Goal: Transaction & Acquisition: Register for event/course

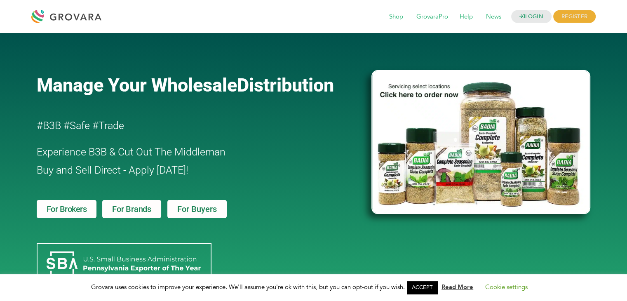
click at [421, 281] on link "ACCEPT" at bounding box center [422, 287] width 31 height 13
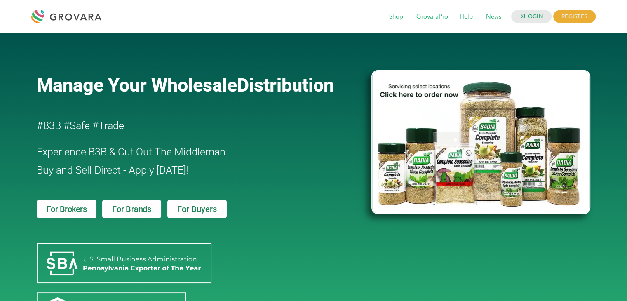
click at [212, 213] on span "For Buyers" at bounding box center [197, 209] width 40 height 8
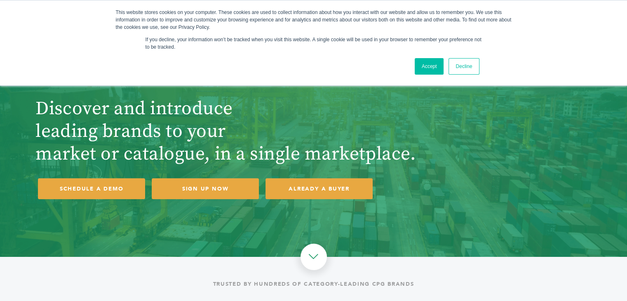
click at [426, 71] on link "Accept" at bounding box center [429, 66] width 29 height 16
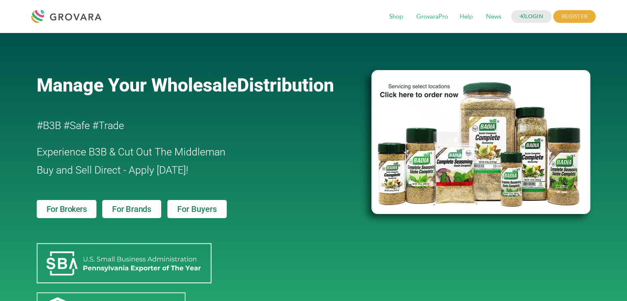
click at [66, 209] on span "For Brokers" at bounding box center [67, 209] width 40 height 8
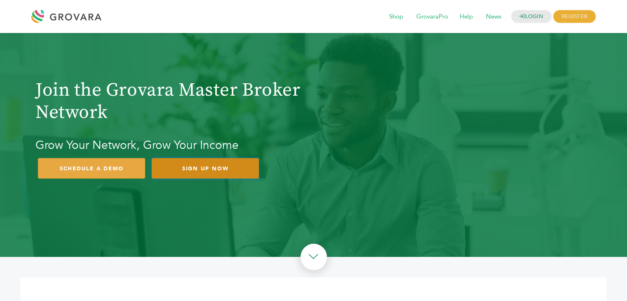
click at [236, 166] on link "SIGN UP NOW" at bounding box center [205, 168] width 107 height 21
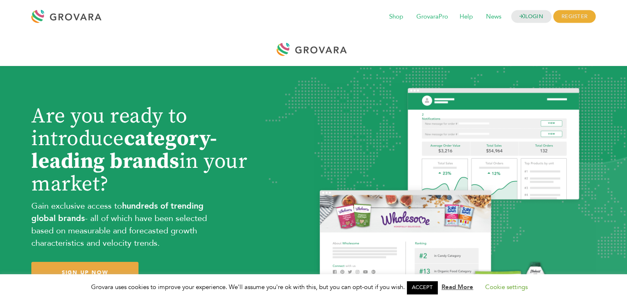
click at [144, 212] on p "Gain exclusive access to hundreds of trending global brands - all of which have…" at bounding box center [122, 224] width 183 height 49
click at [429, 16] on span "GrovaraPro" at bounding box center [432, 17] width 43 height 16
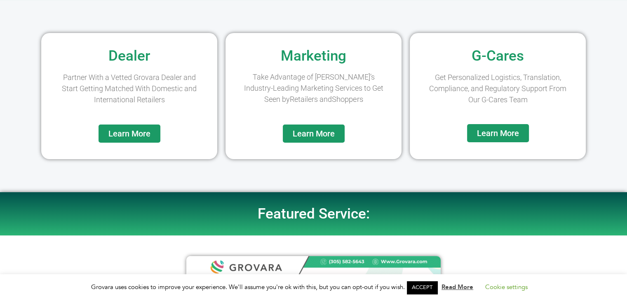
scroll to position [41, 0]
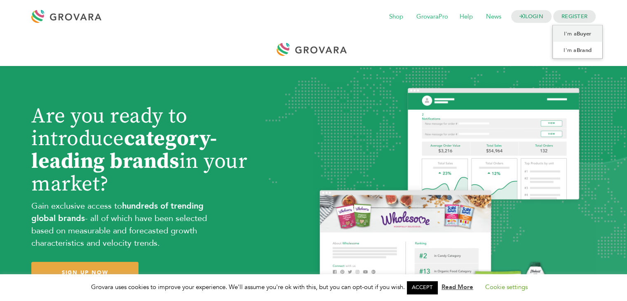
click at [568, 18] on span "REGISTER" at bounding box center [575, 16] width 42 height 13
click at [563, 35] on link "I'm a Buyer" at bounding box center [578, 34] width 50 height 16
